Goal: Information Seeking & Learning: Learn about a topic

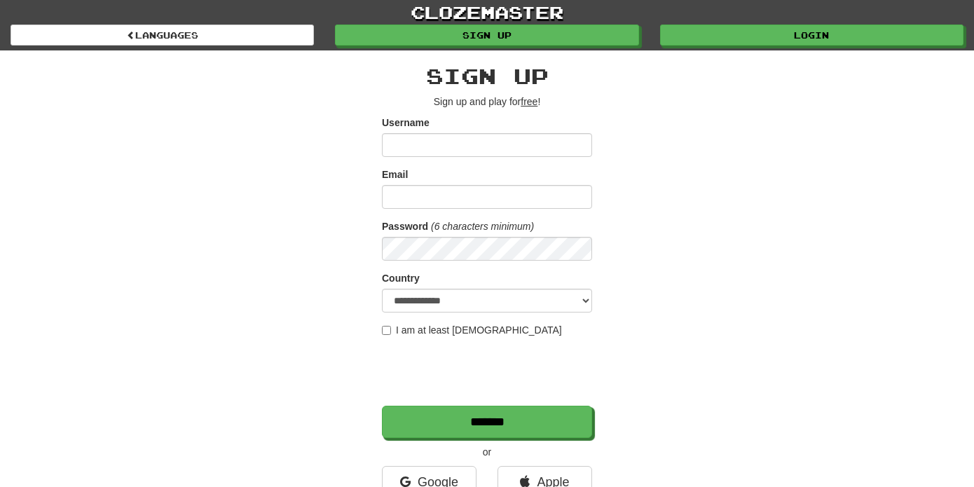
click at [726, 39] on link "Login" at bounding box center [811, 35] width 303 height 21
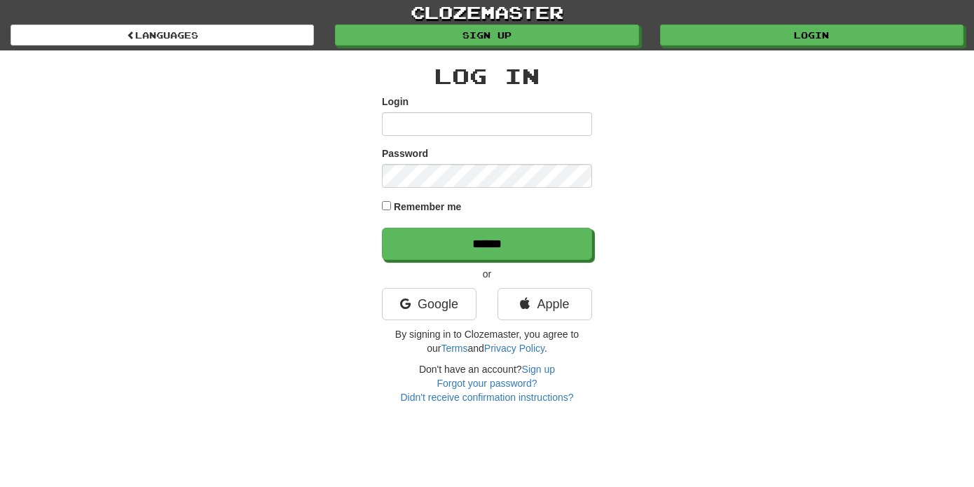
click at [477, 131] on input "Login" at bounding box center [487, 124] width 210 height 24
click at [443, 301] on link "Google" at bounding box center [429, 304] width 95 height 32
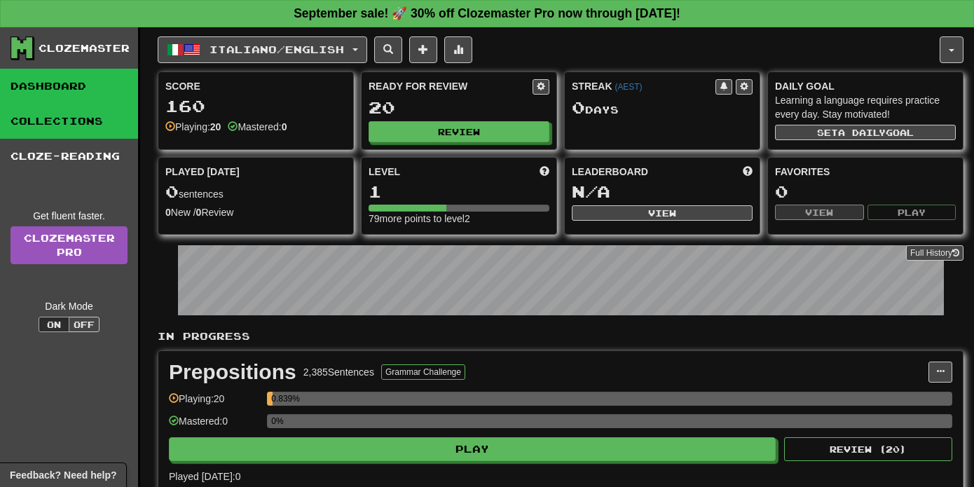
click at [92, 124] on link "Collections" at bounding box center [69, 121] width 138 height 35
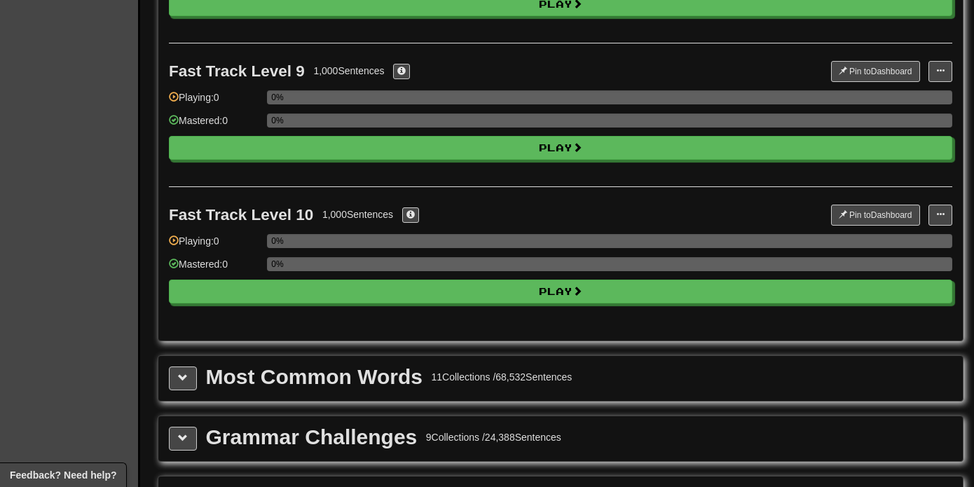
scroll to position [1267, 0]
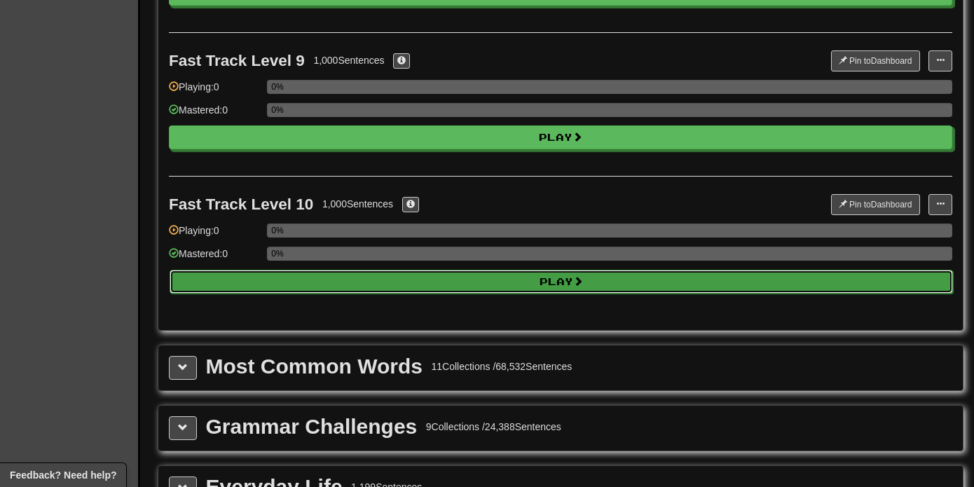
click at [333, 276] on button "Play" at bounding box center [562, 282] width 784 height 24
select select "**"
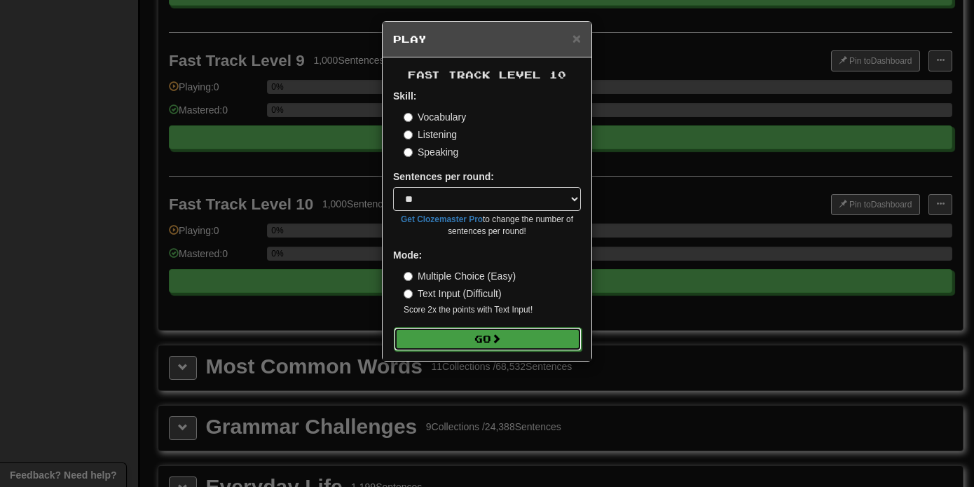
click at [446, 337] on button "Go" at bounding box center [488, 339] width 188 height 24
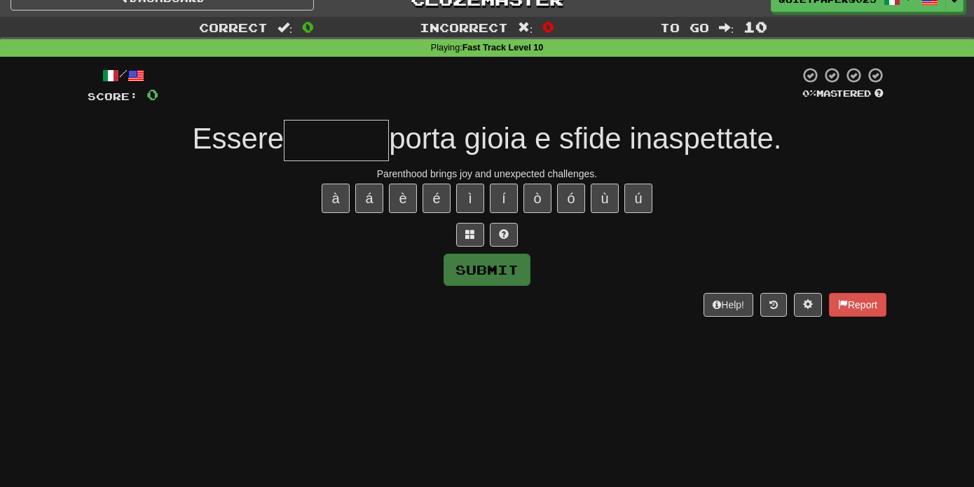
scroll to position [8, 0]
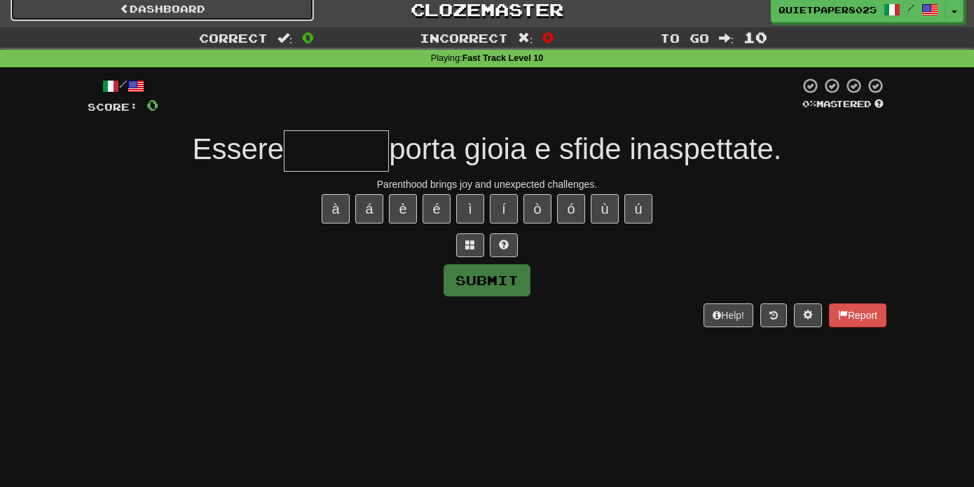
click at [106, 10] on link "Dashboard" at bounding box center [162, 9] width 303 height 24
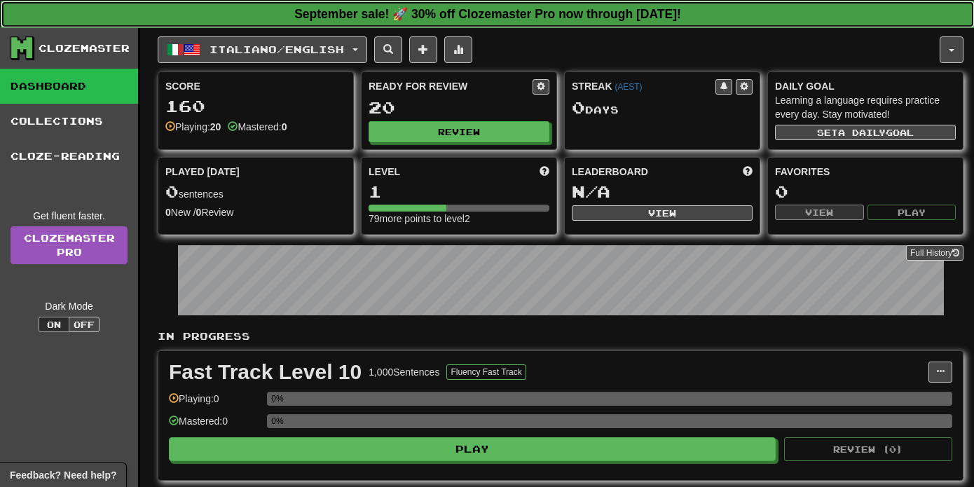
click at [346, 12] on strong "September sale! 🚀 30% off Clozemaster Pro now through [DATE]!" at bounding box center [487, 14] width 387 height 14
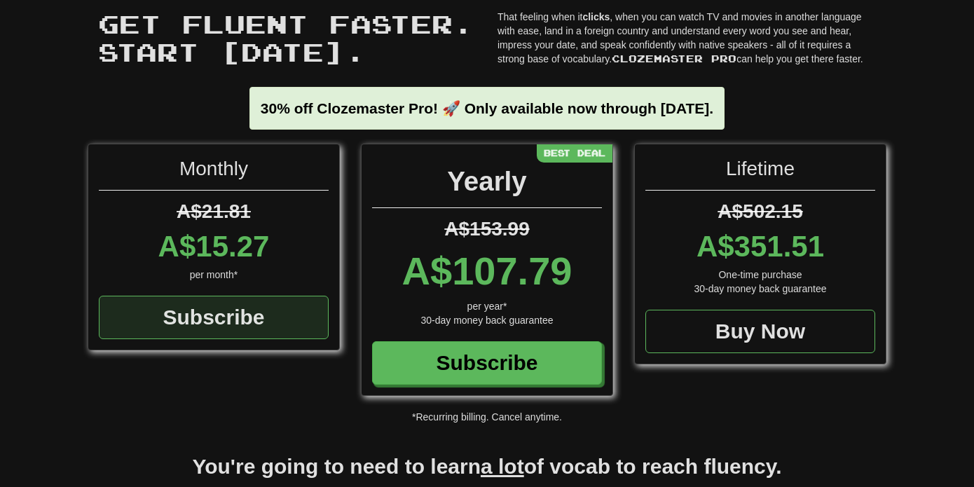
scroll to position [70, 0]
